Goal: Navigation & Orientation: Find specific page/section

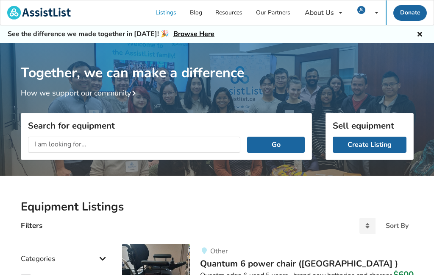
click at [371, 7] on div "My Listings Notifications Account Settings Log Out" at bounding box center [368, 12] width 36 height 25
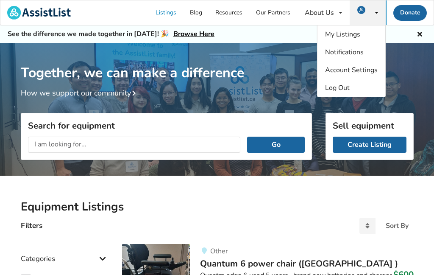
click at [340, 36] on span "My Listings" at bounding box center [342, 34] width 35 height 9
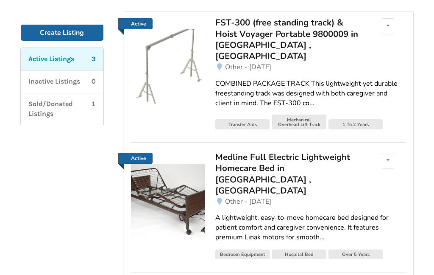
scroll to position [128, 0]
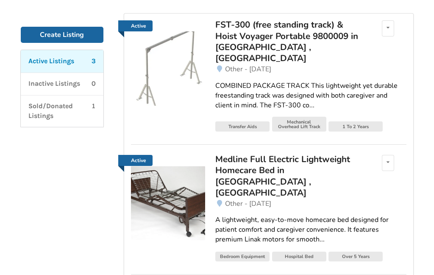
click at [240, 64] on span "Other - [DATE]" at bounding box center [248, 68] width 46 height 9
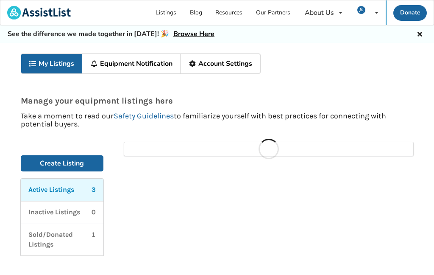
scroll to position [119, 0]
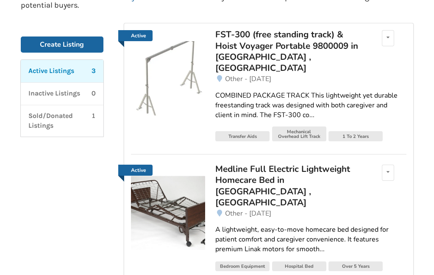
click at [234, 171] on div "Medline Full Electric Lightweight Homecare Bed in [GEOGRAPHIC_DATA] , [GEOGRAPH…" at bounding box center [289, 185] width 148 height 45
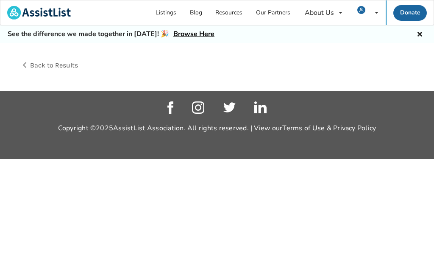
click at [231, 274] on html "Listings Blog Resources Our Partners About Us About AssistList Our Story Our Te…" at bounding box center [217, 137] width 434 height 275
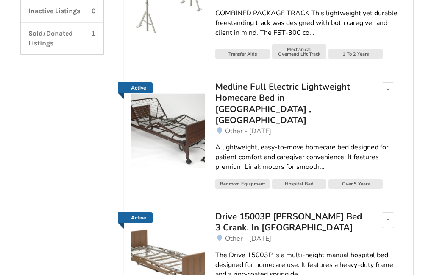
scroll to position [202, 0]
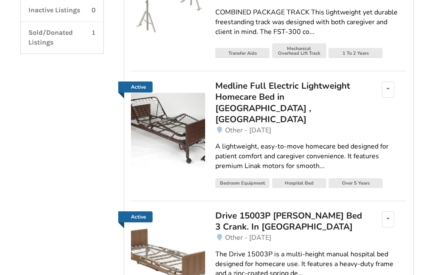
click at [238, 210] on div "Drive 15003P [PERSON_NAME] Bed 3 Crank. In [GEOGRAPHIC_DATA]" at bounding box center [289, 221] width 148 height 22
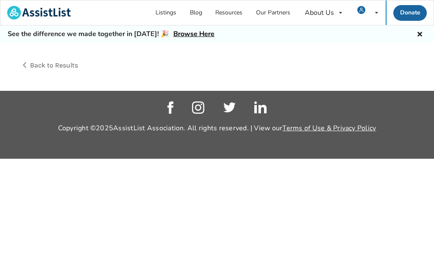
click at [237, 274] on html "Listings Blog Resources Our Partners About Us About AssistList Our Story Our Te…" at bounding box center [217, 137] width 434 height 275
